Goal: Check status: Check status

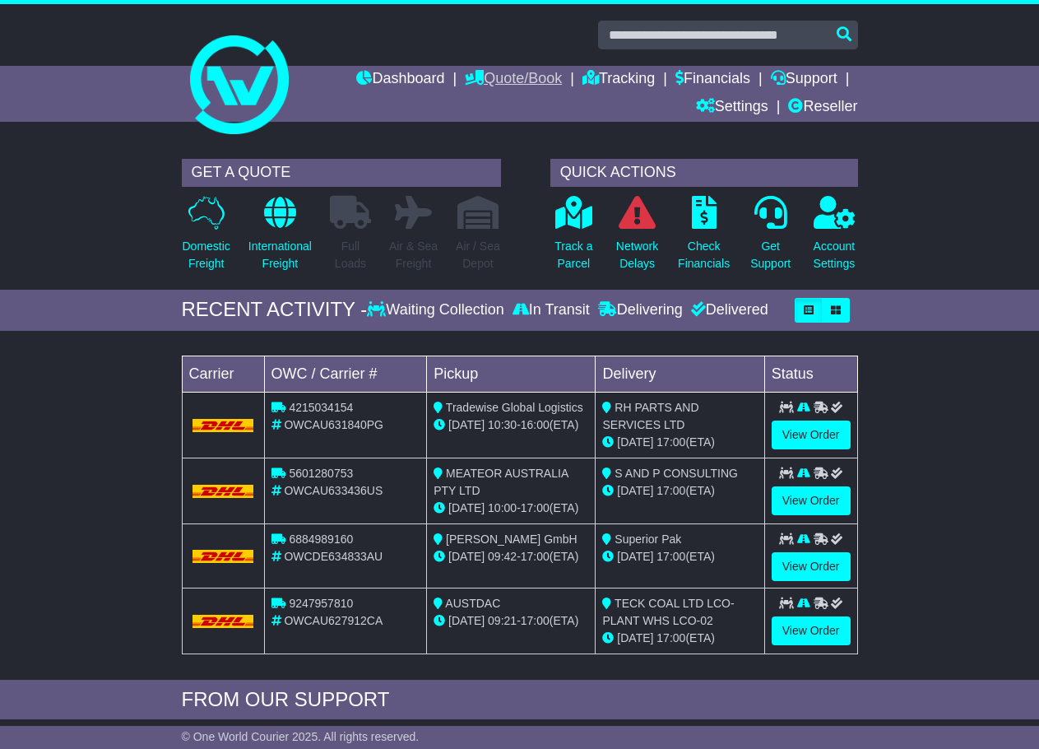
click at [512, 81] on link "Quote/Book" at bounding box center [513, 80] width 97 height 28
click at [593, 76] on link "Tracking" at bounding box center [619, 80] width 72 height 28
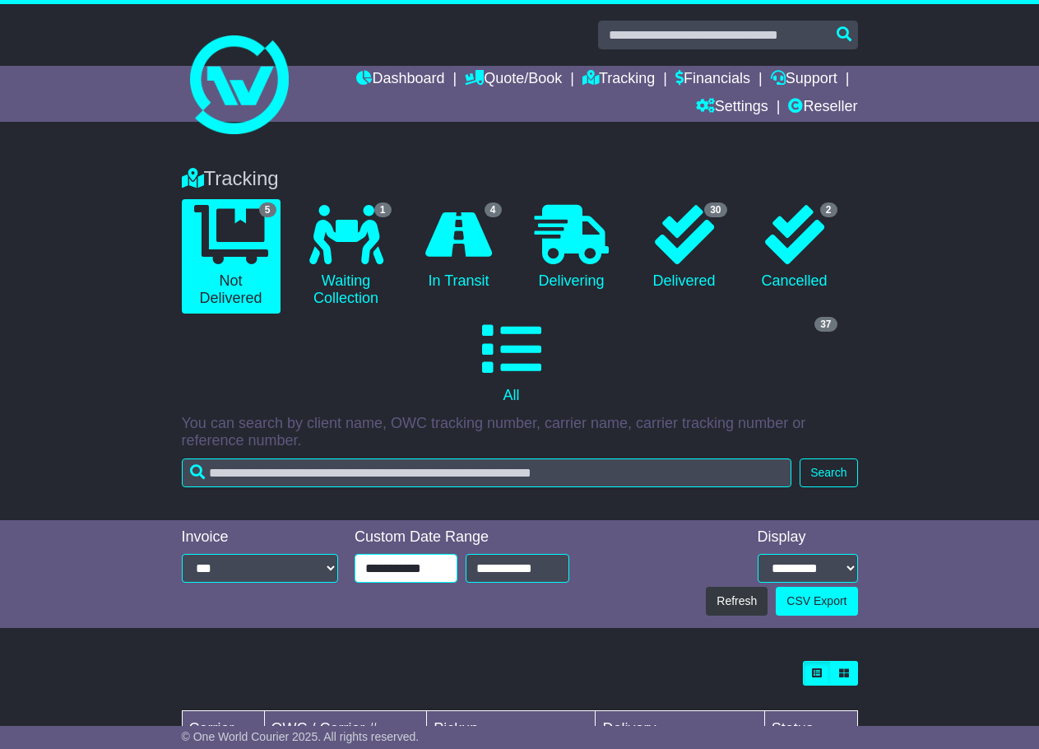
click at [398, 560] on input "**********" at bounding box center [406, 568] width 103 height 29
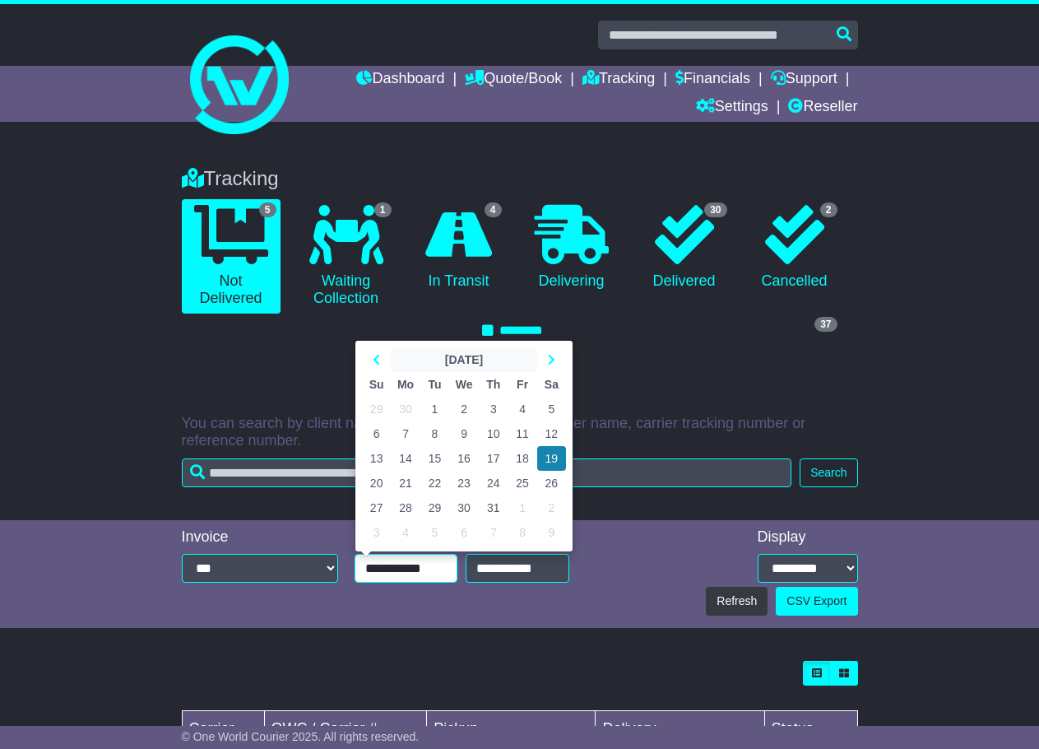
click at [453, 362] on th "July 2025" at bounding box center [464, 359] width 146 height 25
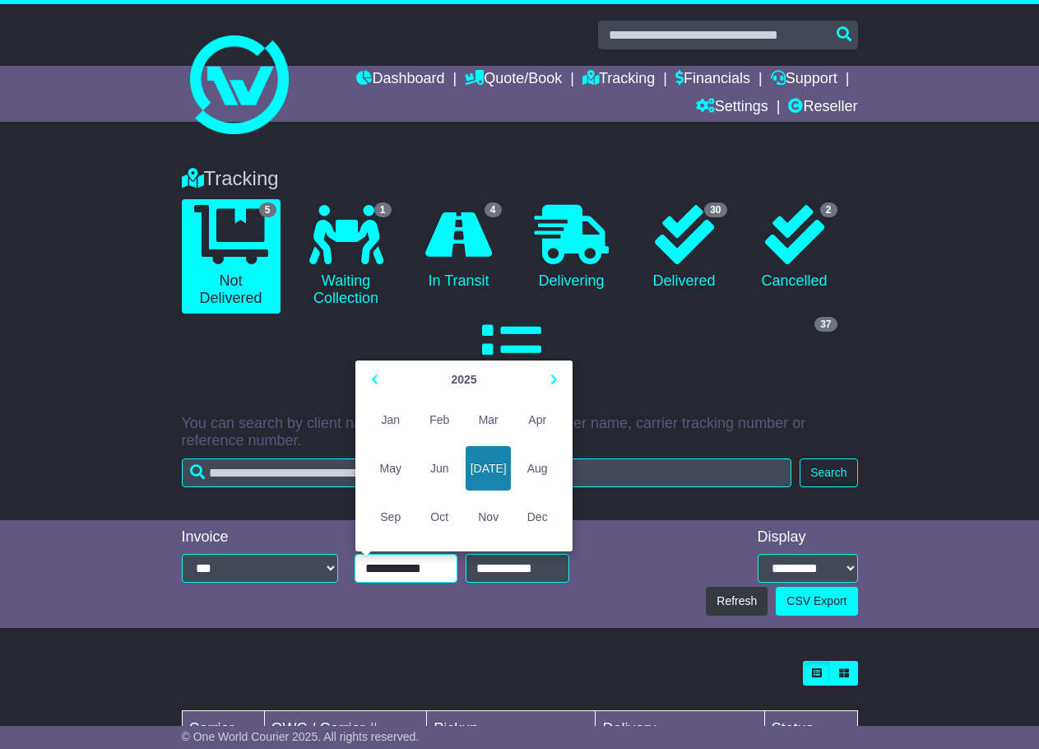
click at [374, 417] on span "Jan" at bounding box center [390, 419] width 45 height 44
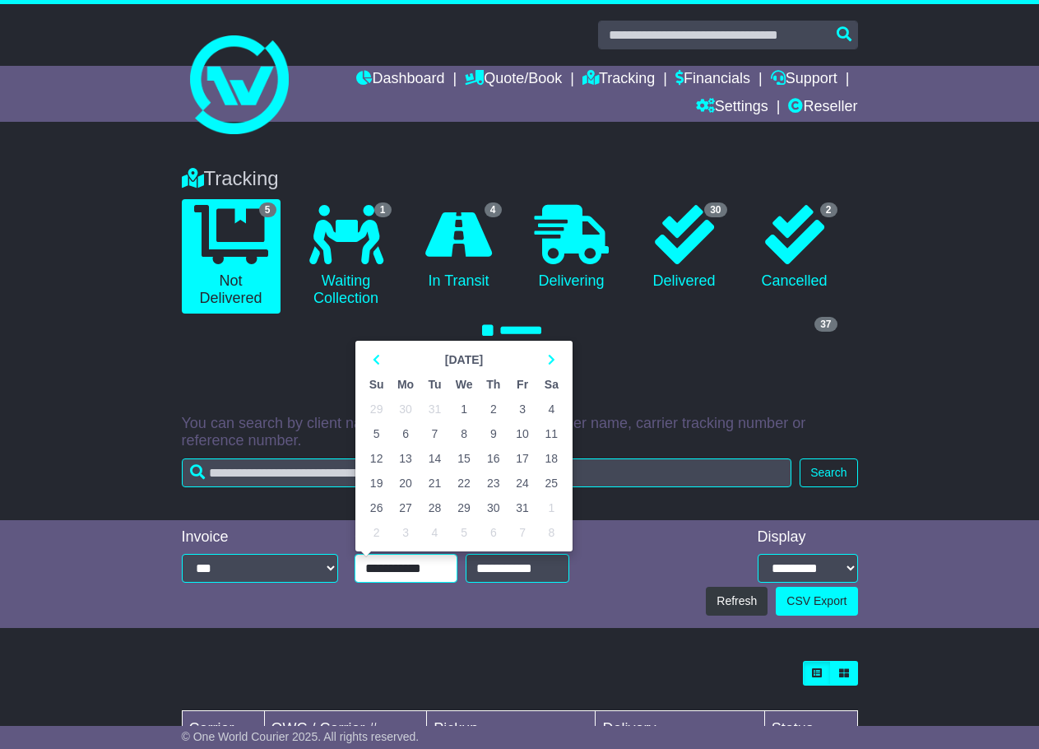
click at [454, 406] on td "1" at bounding box center [464, 409] width 30 height 25
type input "**********"
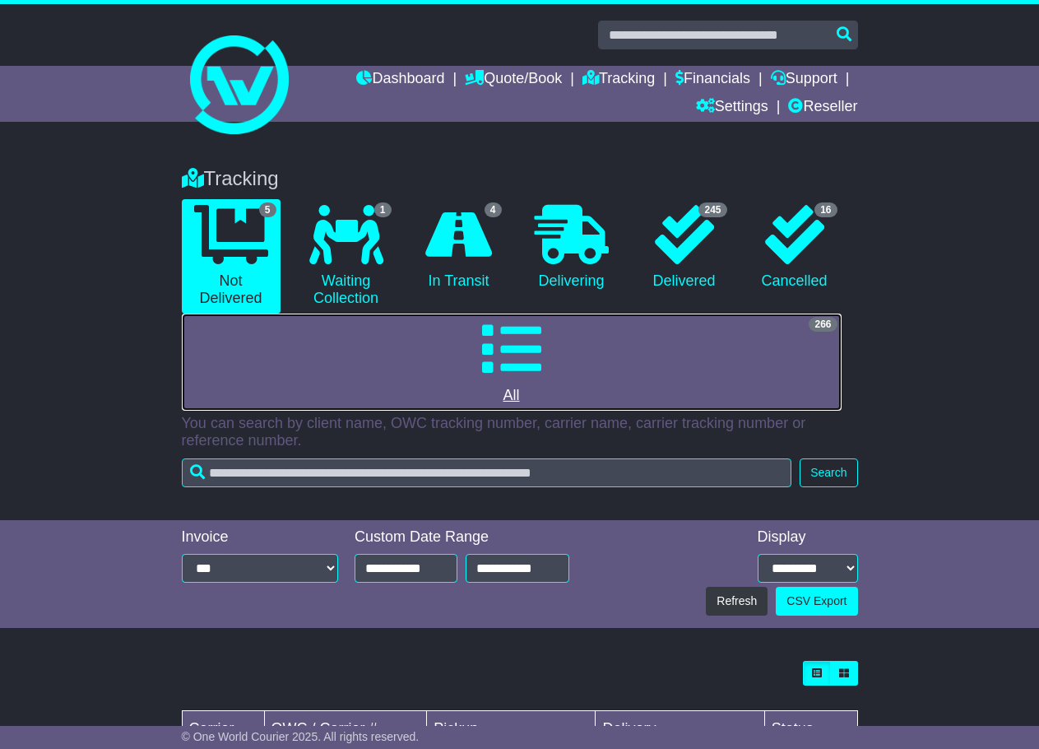
click at [477, 373] on link "266 All" at bounding box center [512, 362] width 660 height 97
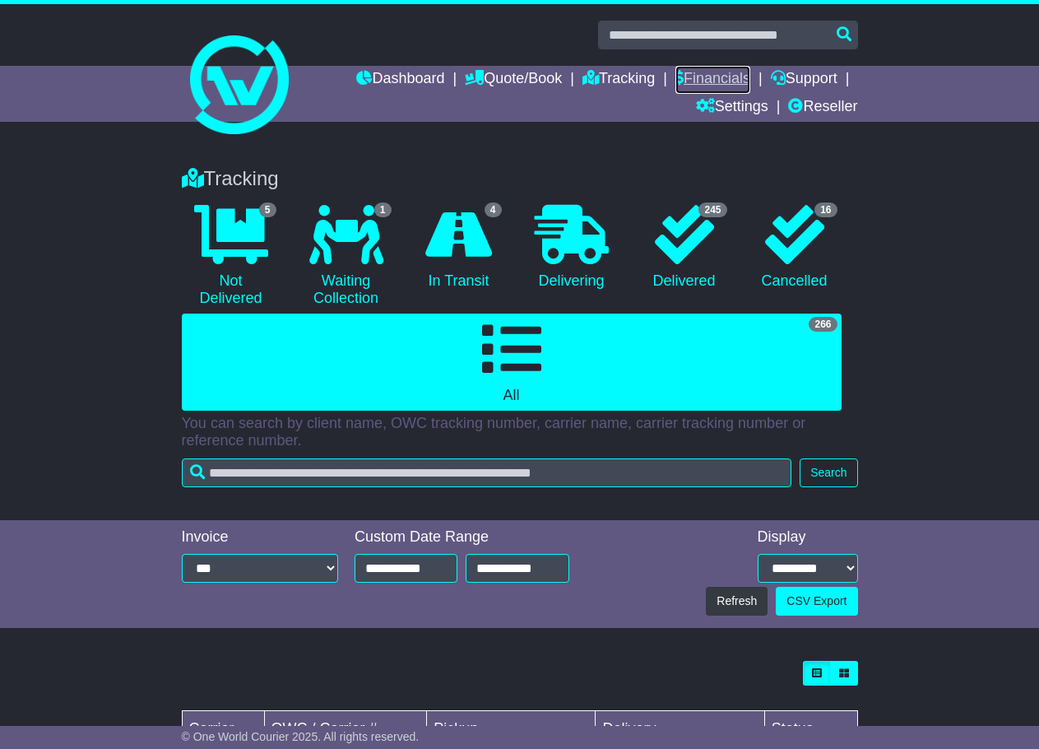
click at [713, 72] on link "Financials" at bounding box center [713, 80] width 75 height 28
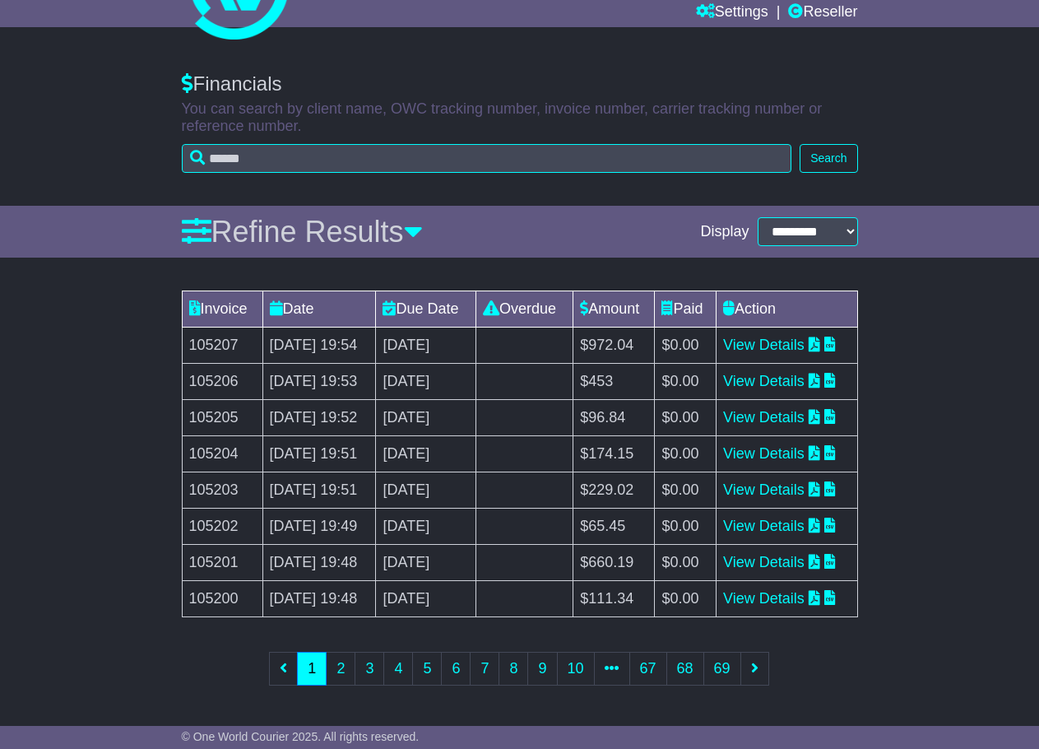
scroll to position [295, 0]
click at [351, 667] on link "2" at bounding box center [341, 669] width 30 height 34
click at [366, 669] on link "3" at bounding box center [370, 669] width 30 height 34
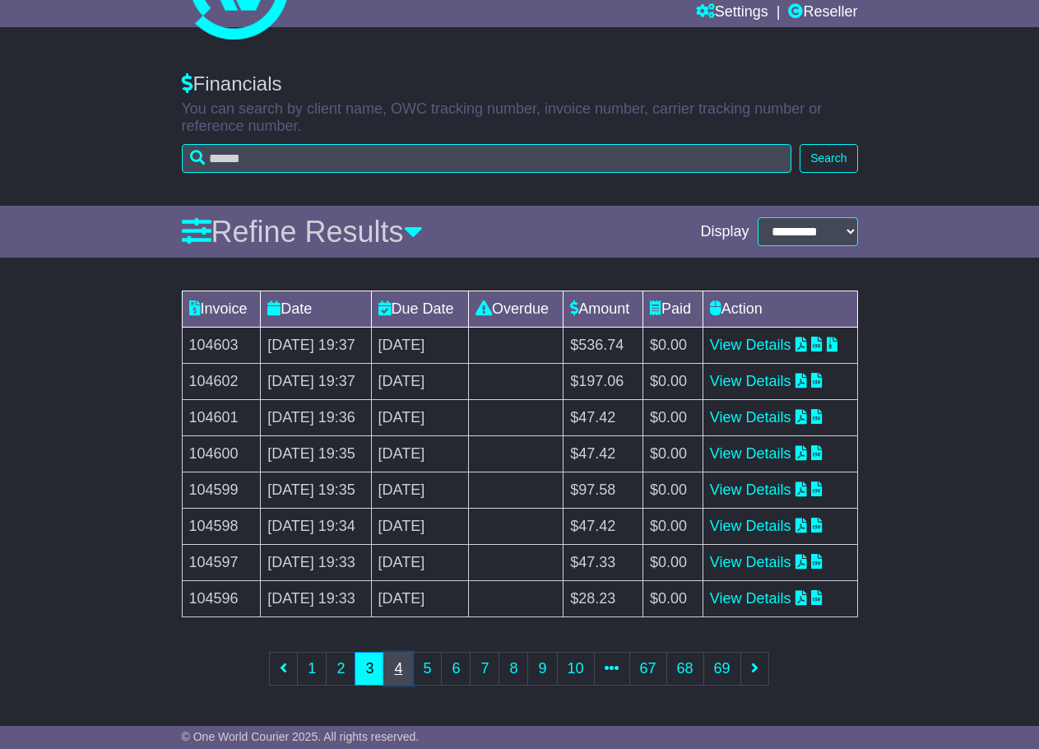
click at [401, 679] on link "4" at bounding box center [398, 669] width 30 height 34
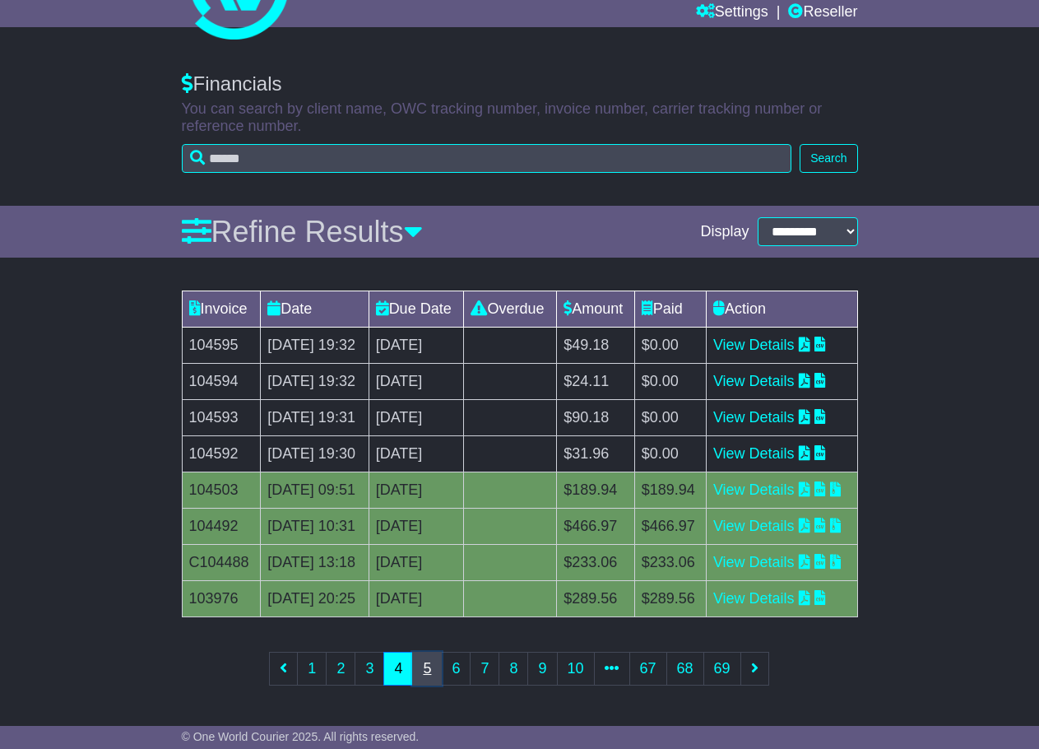
click at [423, 667] on link "5" at bounding box center [427, 669] width 30 height 34
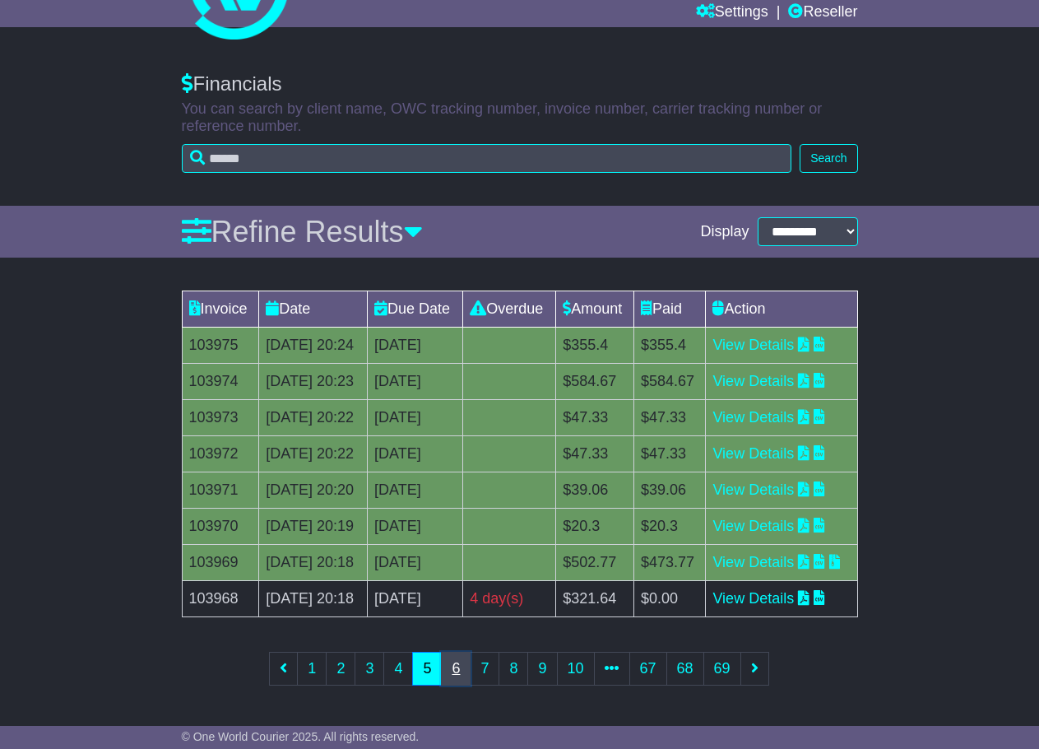
click at [456, 663] on link "6" at bounding box center [456, 669] width 30 height 34
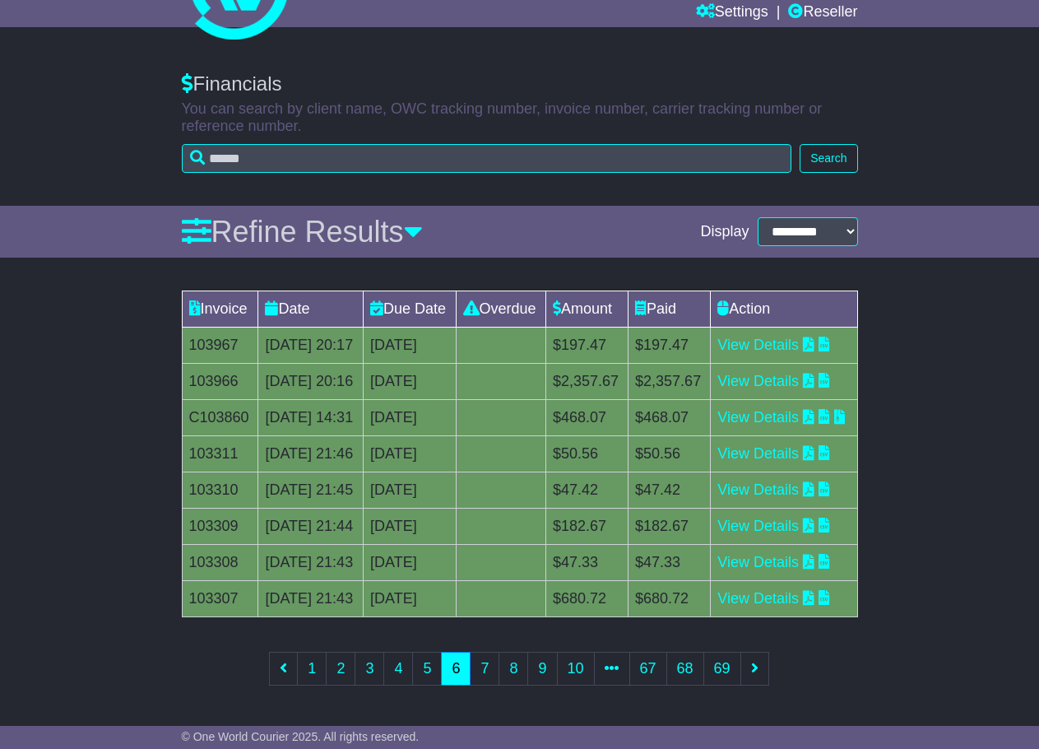
scroll to position [247, 0]
click at [477, 685] on link "7" at bounding box center [485, 669] width 30 height 34
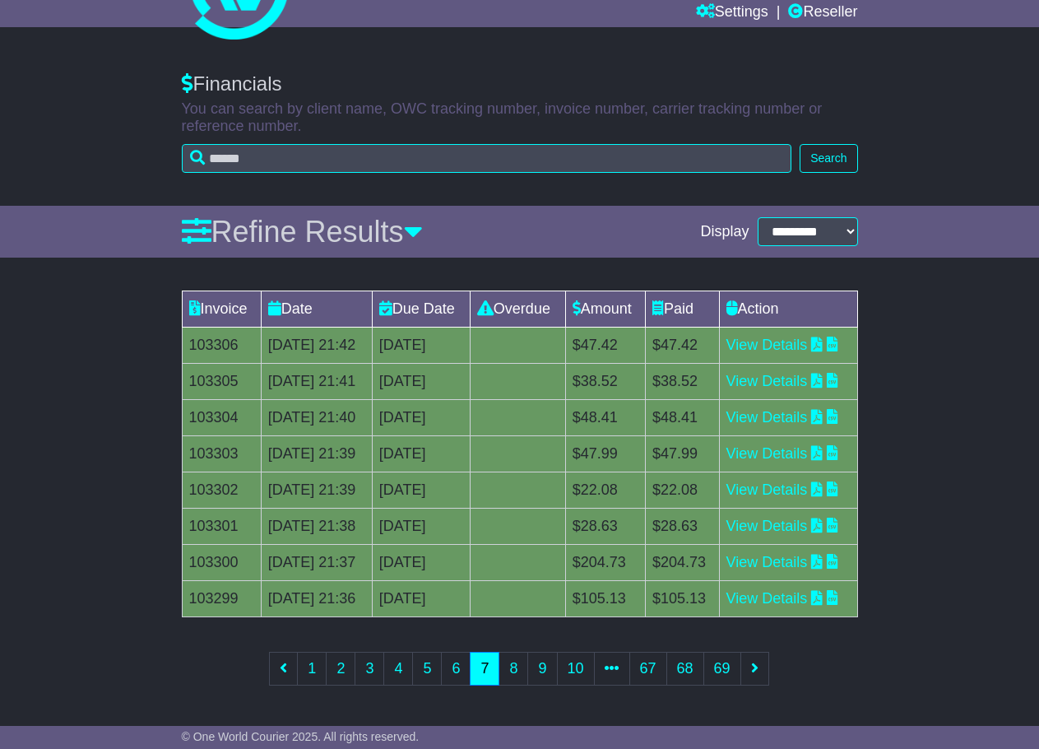
scroll to position [295, 0]
click at [508, 673] on link "8" at bounding box center [514, 669] width 30 height 34
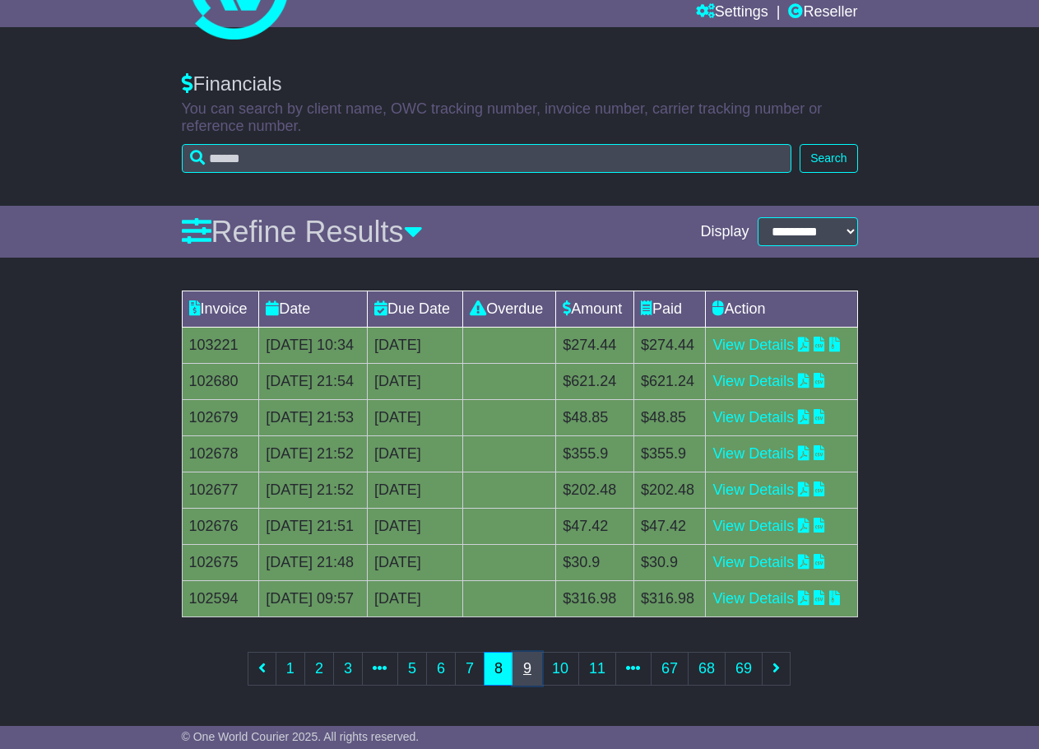
click at [524, 676] on link "9" at bounding box center [528, 669] width 30 height 34
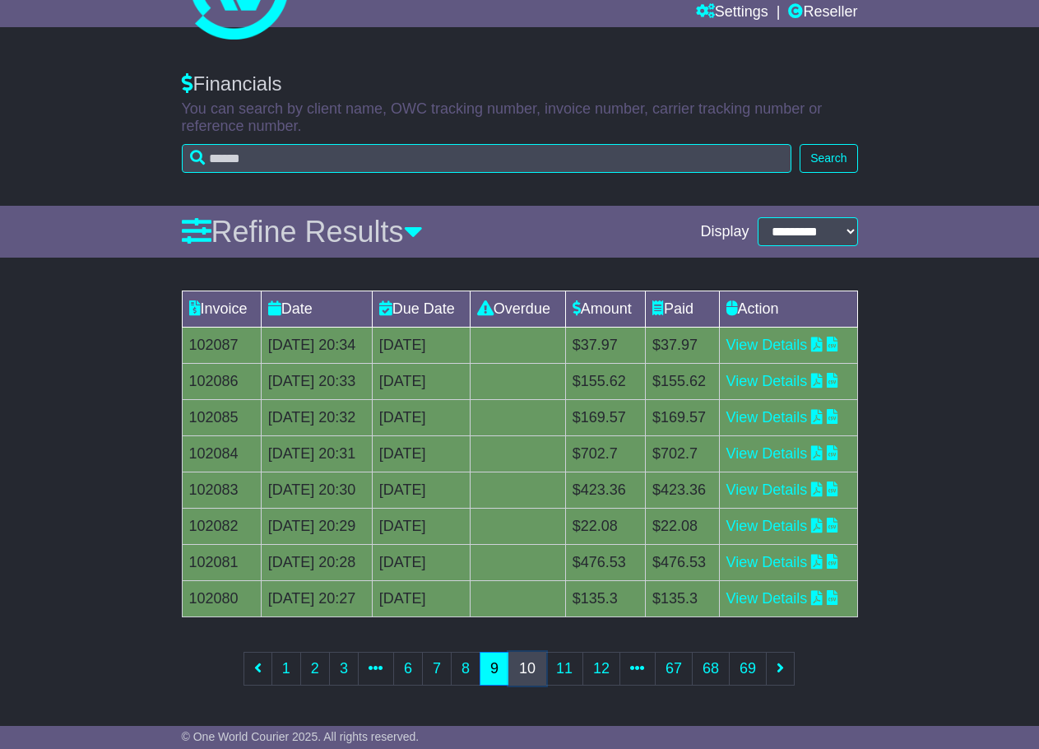
click at [537, 668] on link "10" at bounding box center [528, 669] width 38 height 34
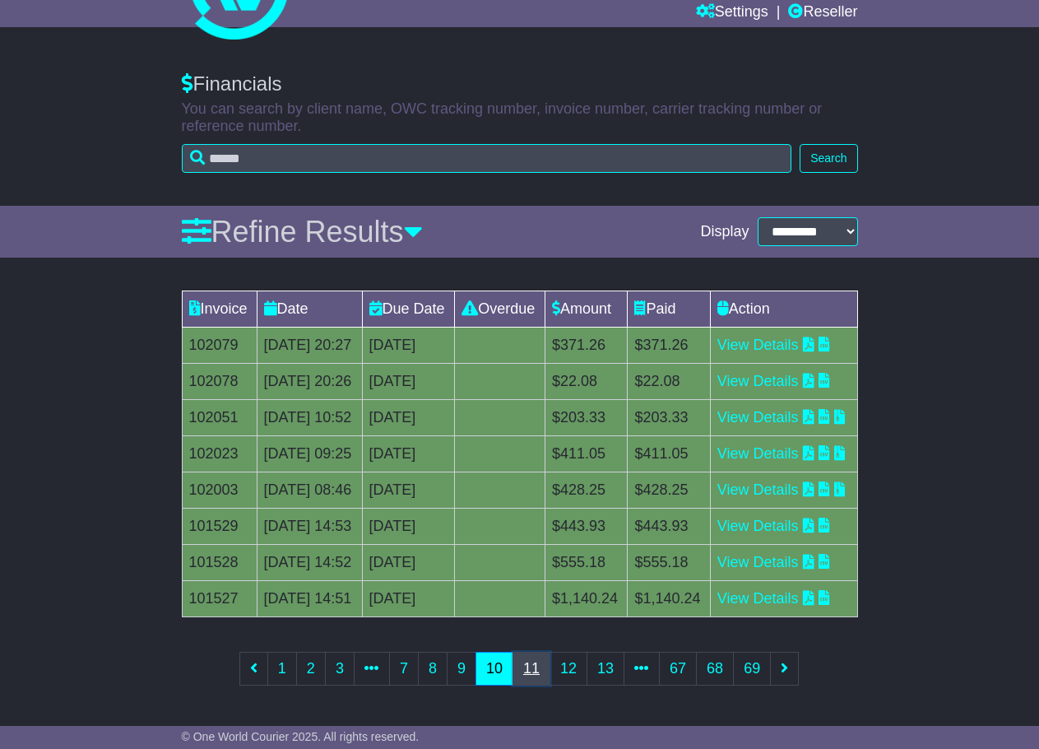
click at [526, 669] on link "11" at bounding box center [532, 669] width 38 height 34
click at [533, 677] on link "12" at bounding box center [536, 669] width 38 height 34
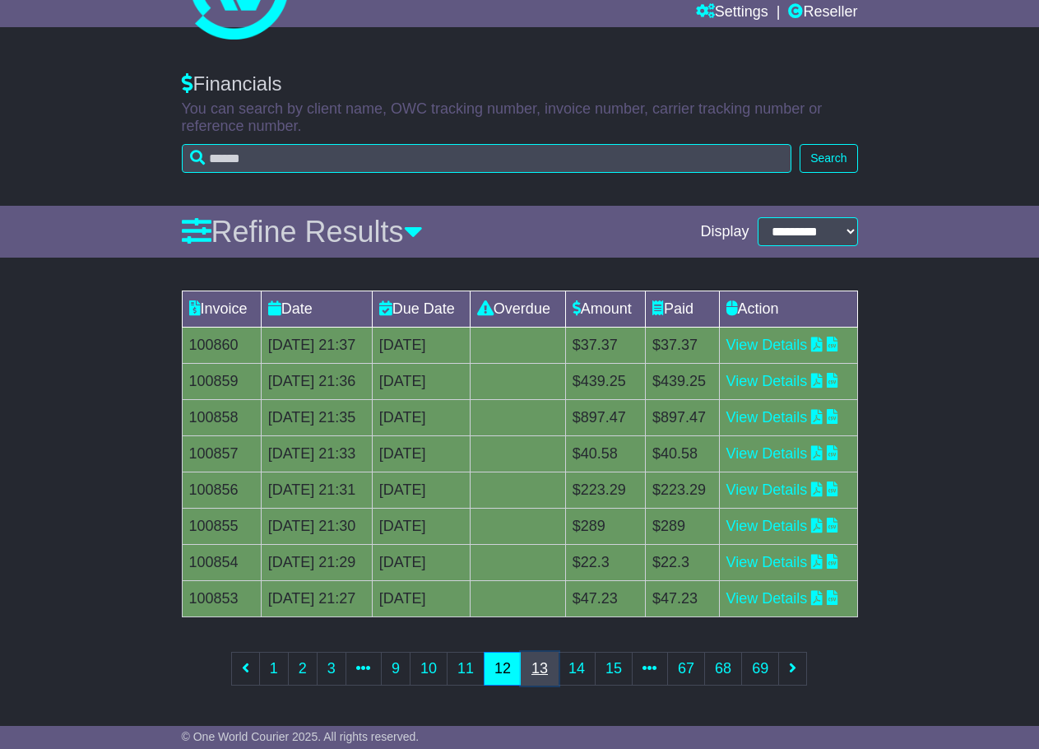
click at [541, 679] on link "13" at bounding box center [540, 669] width 38 height 34
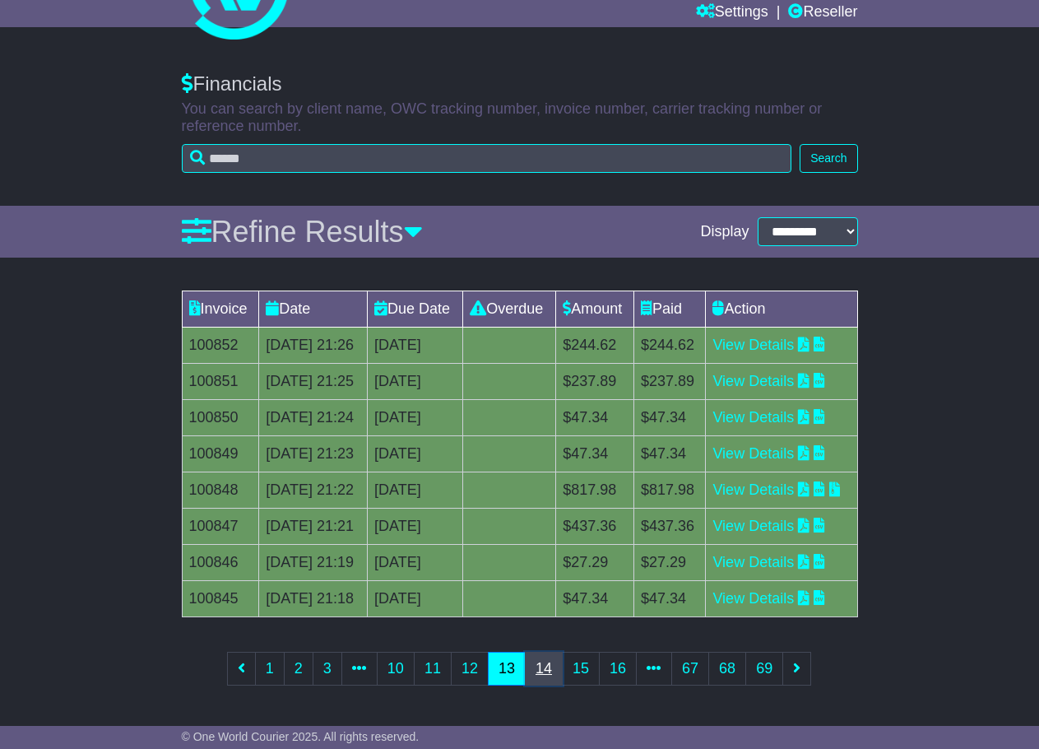
click at [545, 662] on link "14" at bounding box center [544, 669] width 38 height 34
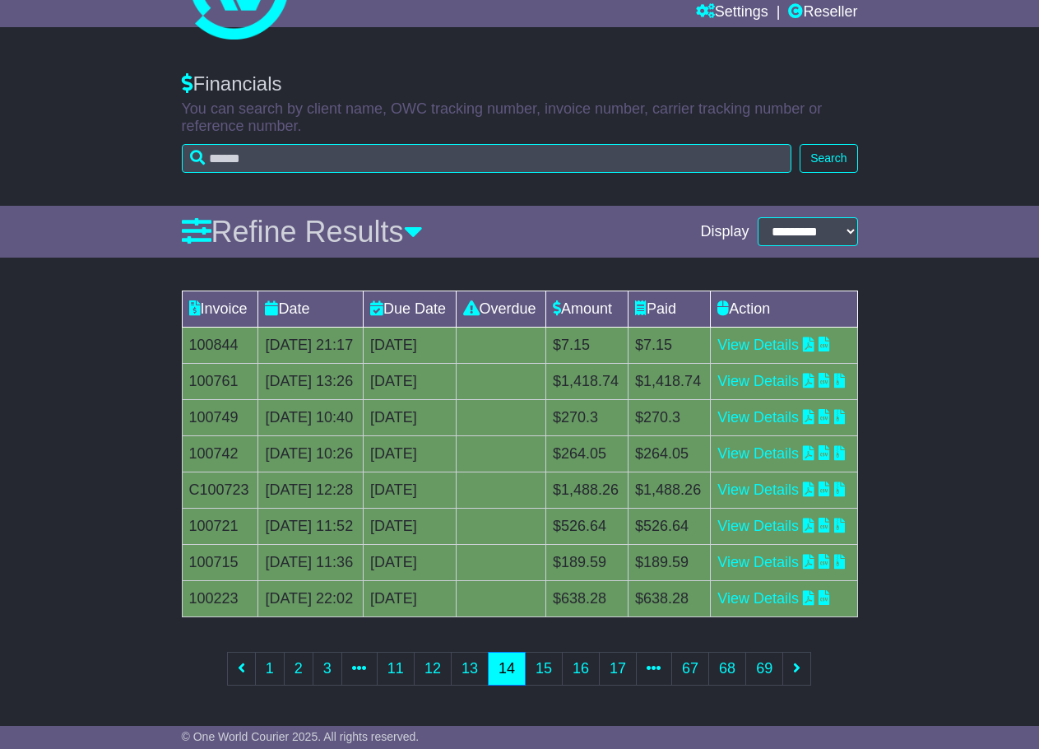
scroll to position [237, 0]
click at [548, 685] on link "15" at bounding box center [544, 669] width 38 height 34
click at [536, 685] on link "16" at bounding box center [544, 669] width 38 height 34
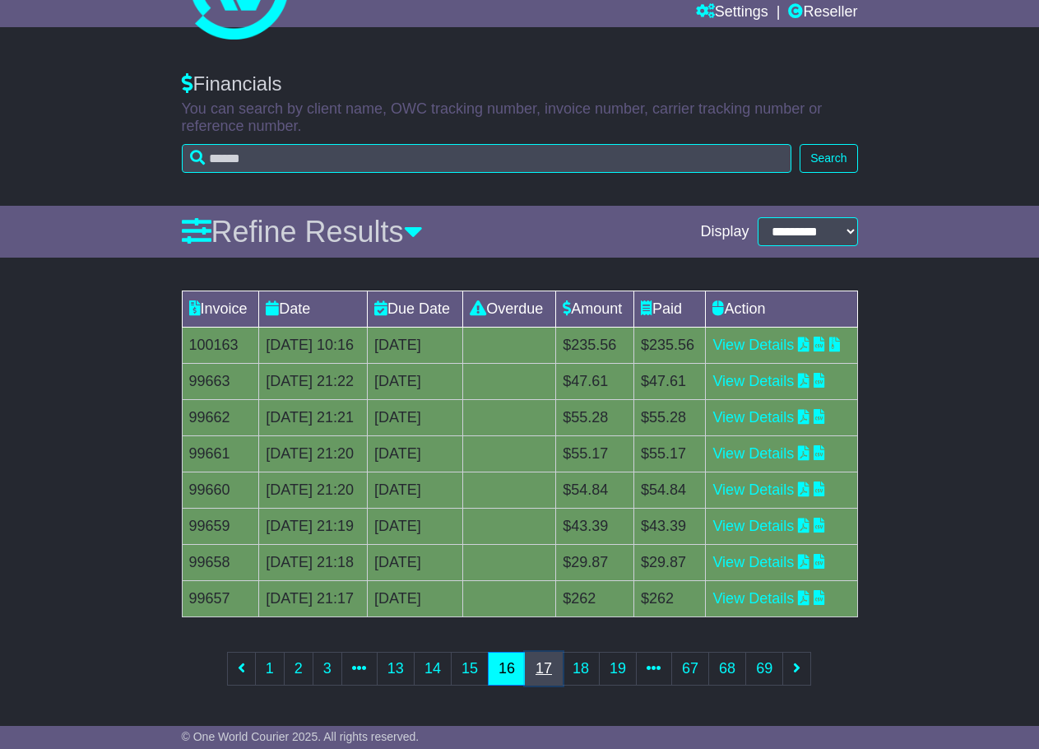
click at [536, 667] on link "17" at bounding box center [544, 669] width 38 height 34
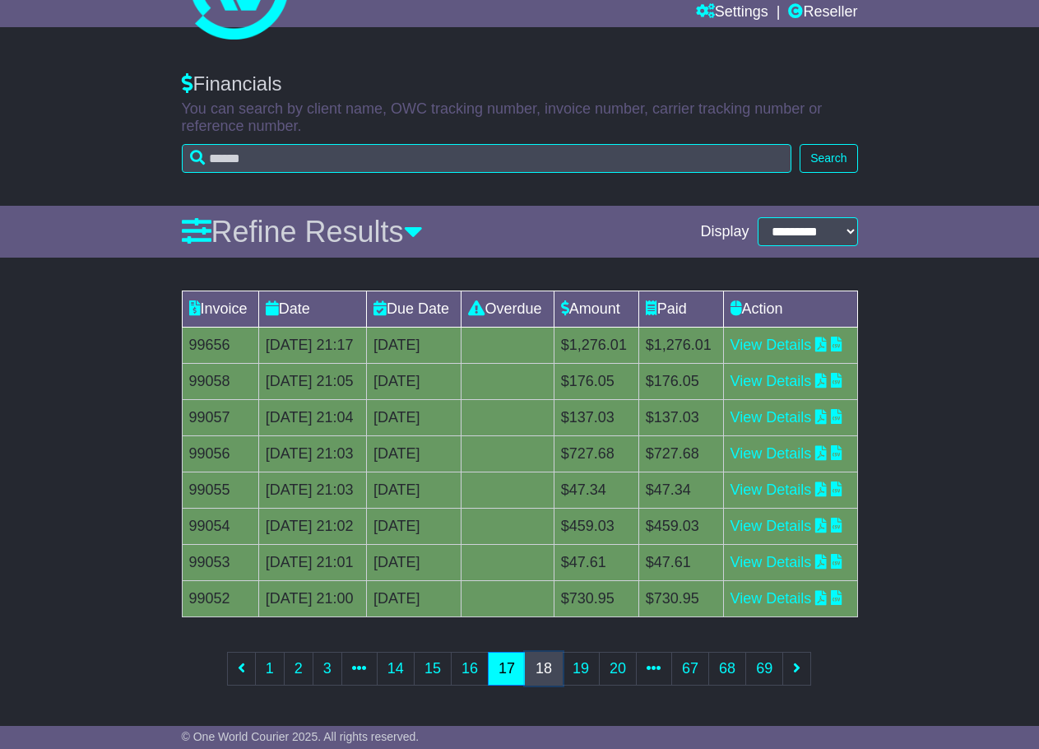
click at [542, 667] on link "18" at bounding box center [544, 669] width 38 height 34
click at [546, 667] on link "19" at bounding box center [544, 669] width 38 height 34
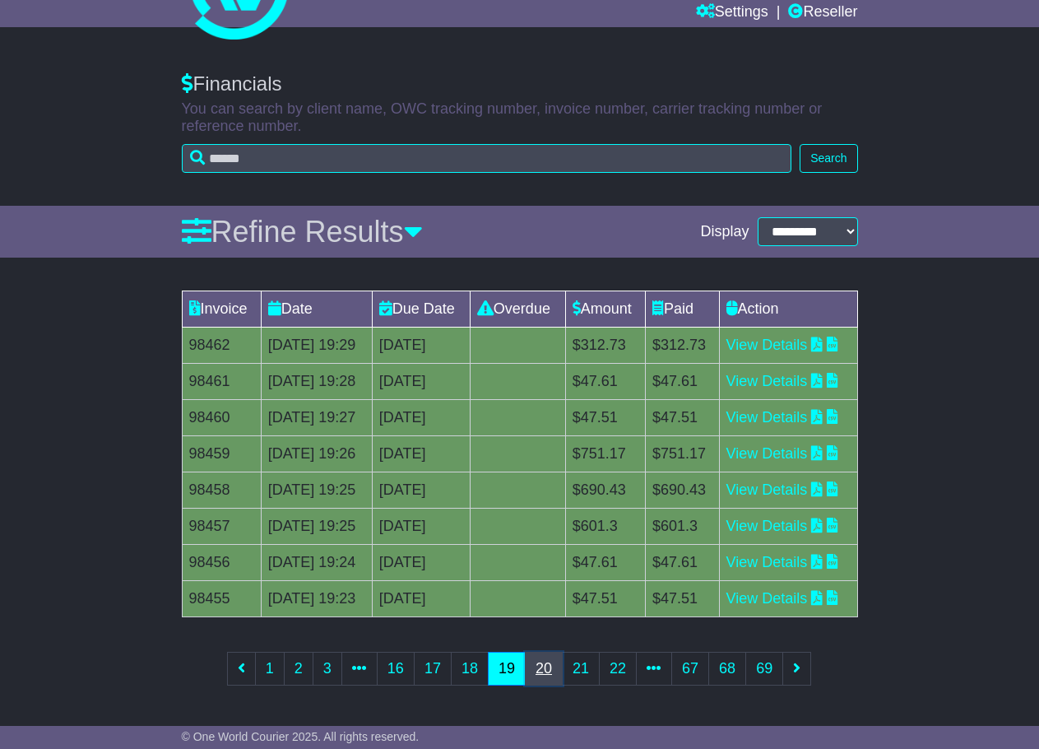
click at [549, 665] on link "20" at bounding box center [544, 669] width 38 height 34
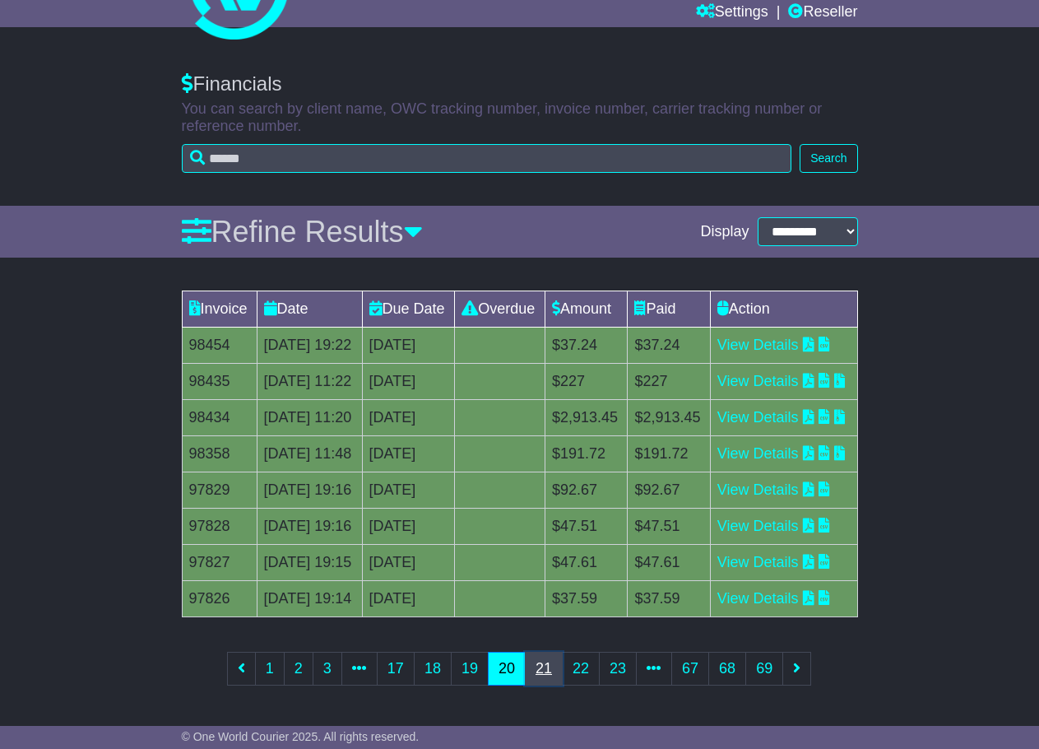
click at [545, 671] on link "21" at bounding box center [544, 669] width 38 height 34
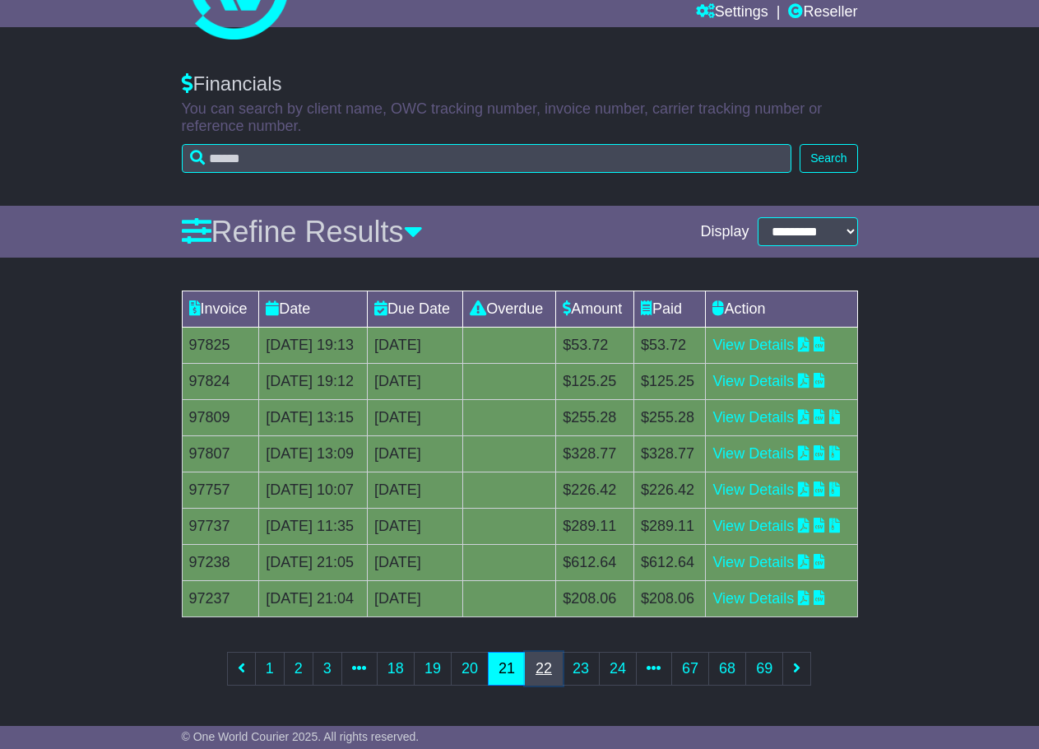
click at [545, 671] on link "22" at bounding box center [544, 669] width 38 height 34
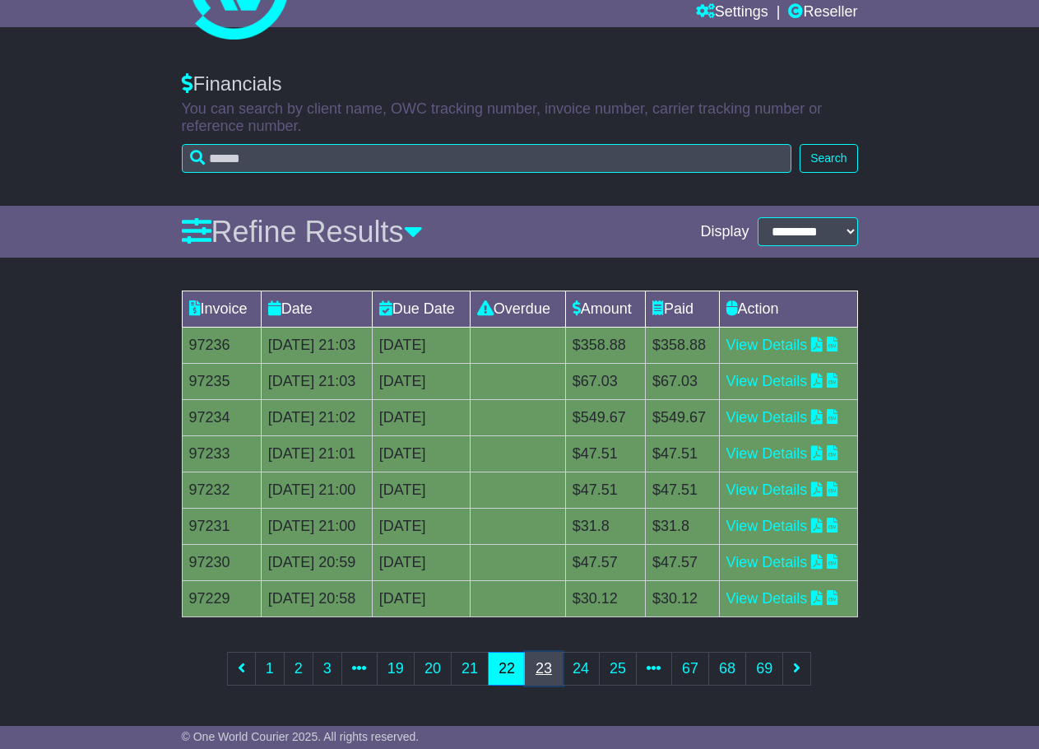
click at [545, 671] on link "23" at bounding box center [544, 669] width 38 height 34
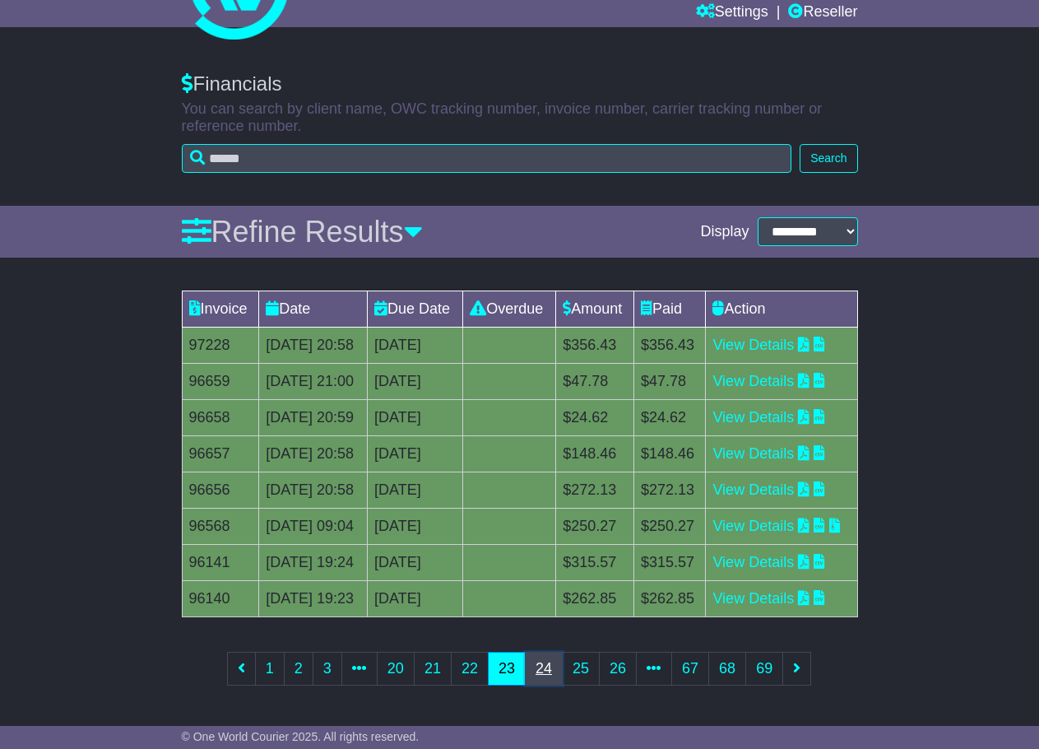
click at [528, 670] on link "24" at bounding box center [544, 669] width 38 height 34
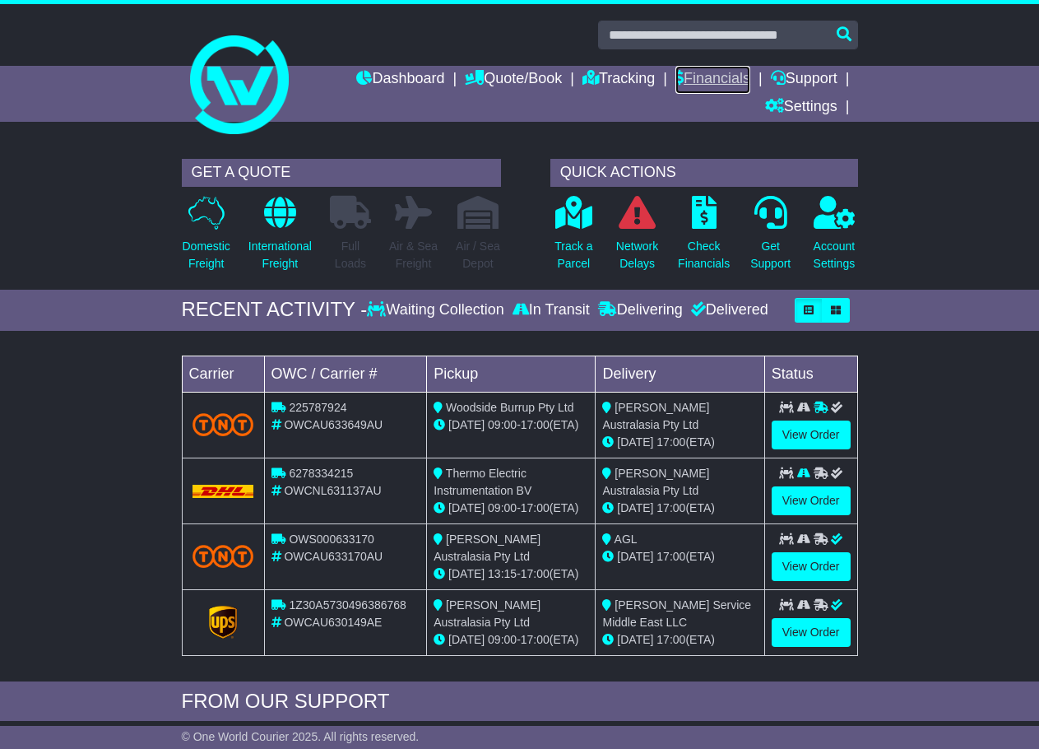
click at [718, 71] on link "Financials" at bounding box center [713, 80] width 75 height 28
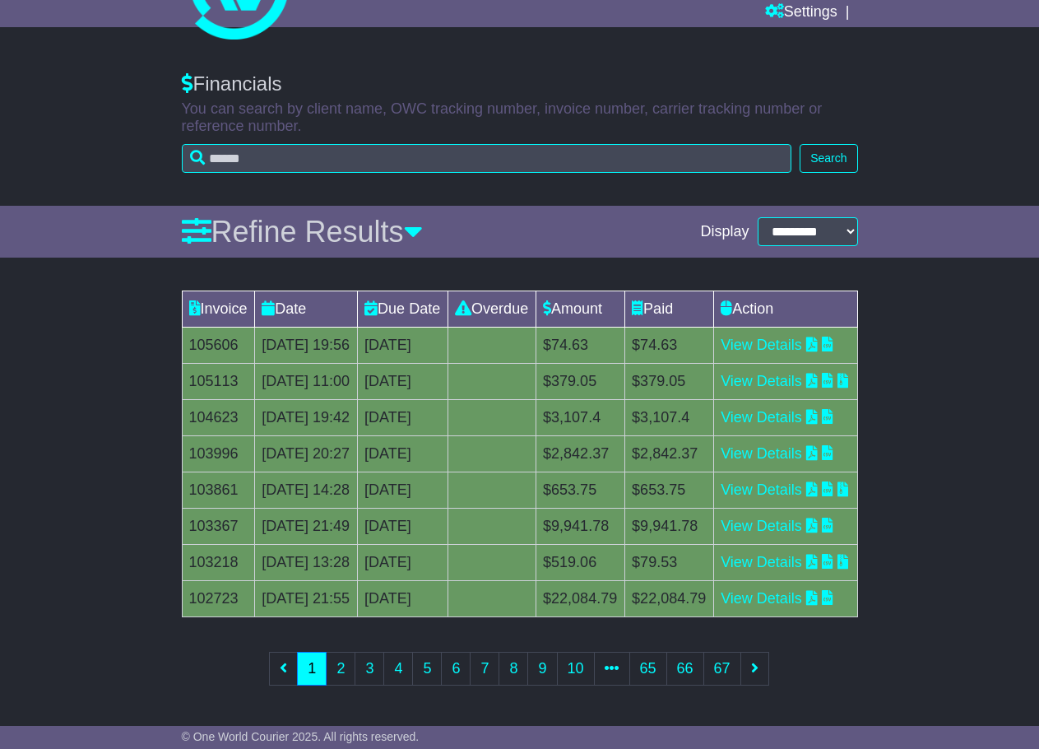
scroll to position [295, 0]
click at [782, 590] on link "View Details" at bounding box center [761, 598] width 81 height 16
click at [916, 653] on div "Invoice Date Due Date Overdue Amount Paid Action 105606 14 Aug 2025 19:56 [DATE…" at bounding box center [519, 499] width 1039 height 434
click at [334, 673] on link "2" at bounding box center [341, 669] width 30 height 34
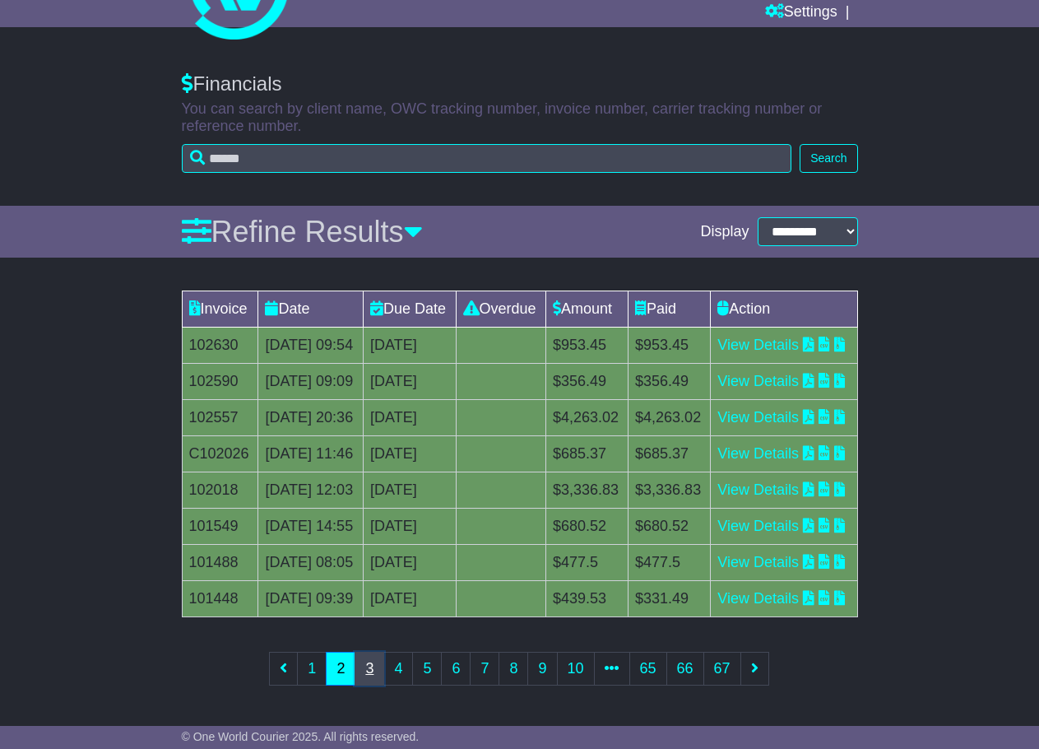
click at [365, 671] on link "3" at bounding box center [370, 669] width 30 height 34
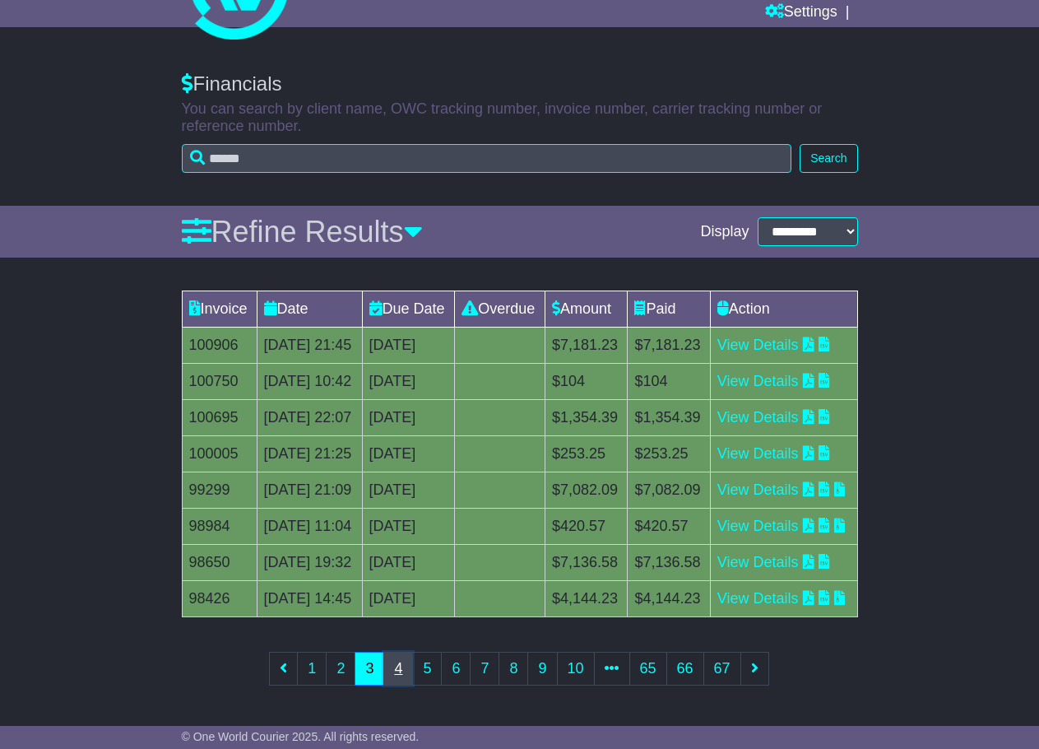
click at [395, 674] on link "4" at bounding box center [398, 669] width 30 height 34
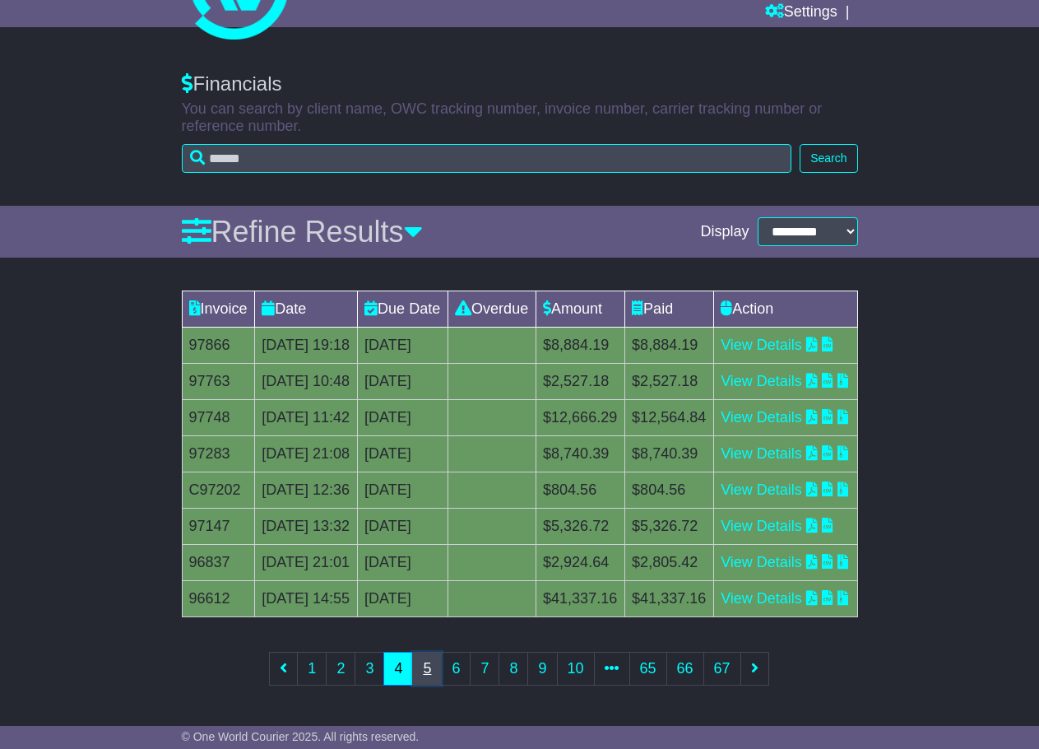
click at [434, 665] on link "5" at bounding box center [427, 669] width 30 height 34
